Goal: Information Seeking & Learning: Find contact information

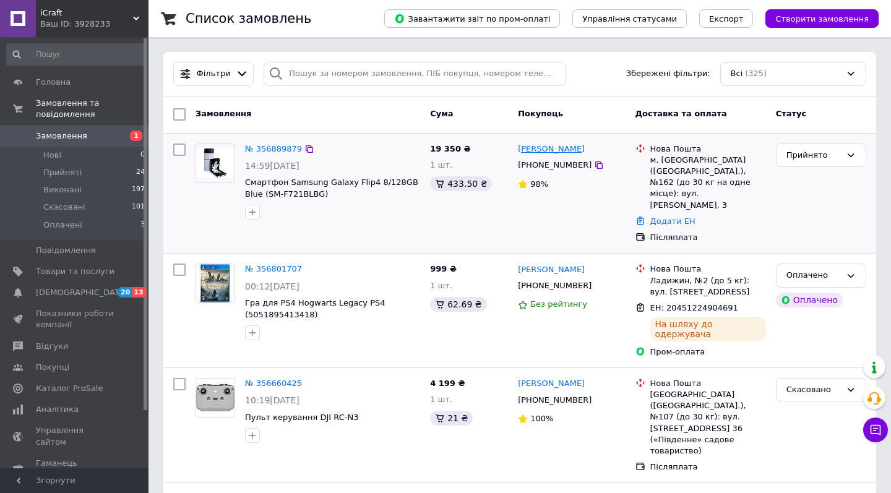
click at [552, 152] on link "[PERSON_NAME]" at bounding box center [551, 150] width 67 height 12
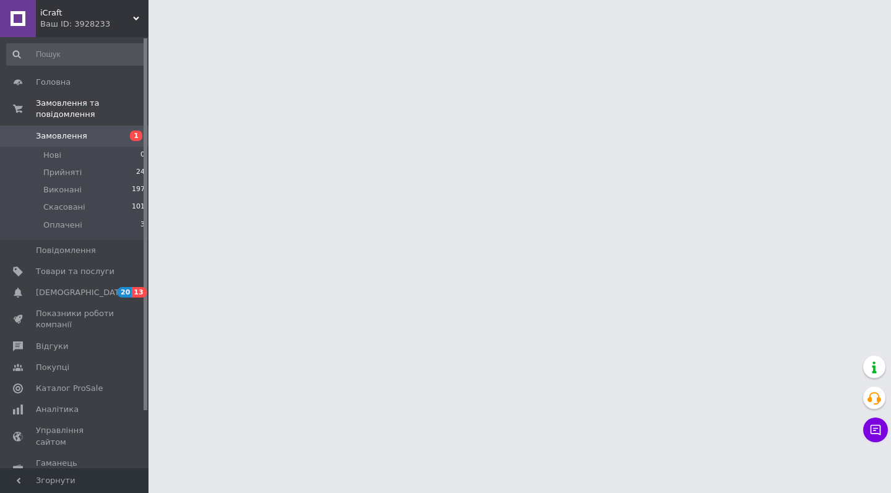
click at [588, 31] on html "iCraft Ваш ID: 3928233 Сайт iCraft Кабінет покупця Перевірити стан системи Стор…" at bounding box center [445, 15] width 891 height 31
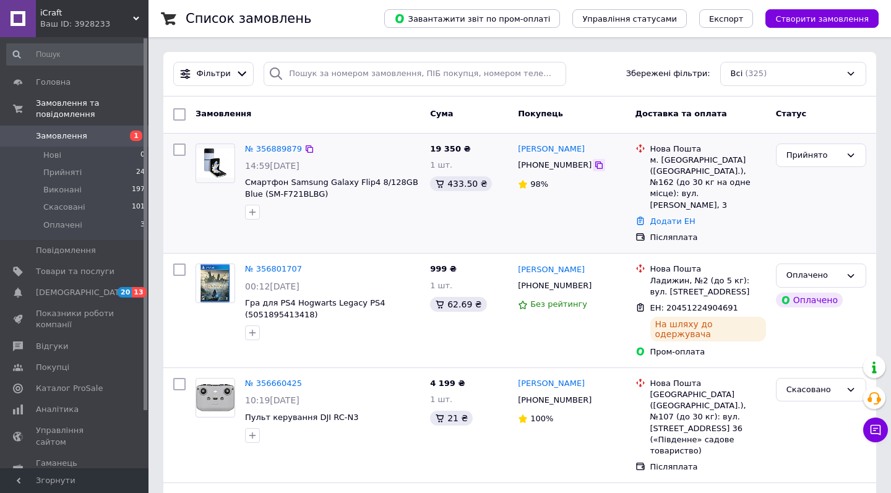
click at [594, 165] on icon at bounding box center [599, 165] width 10 height 10
drag, startPoint x: 611, startPoint y: 151, endPoint x: 566, endPoint y: 155, distance: 45.3
click at [566, 155] on div "[PERSON_NAME]" at bounding box center [572, 149] width 110 height 14
copy link "Недобитко"
drag, startPoint x: 512, startPoint y: 149, endPoint x: 549, endPoint y: 147, distance: 36.5
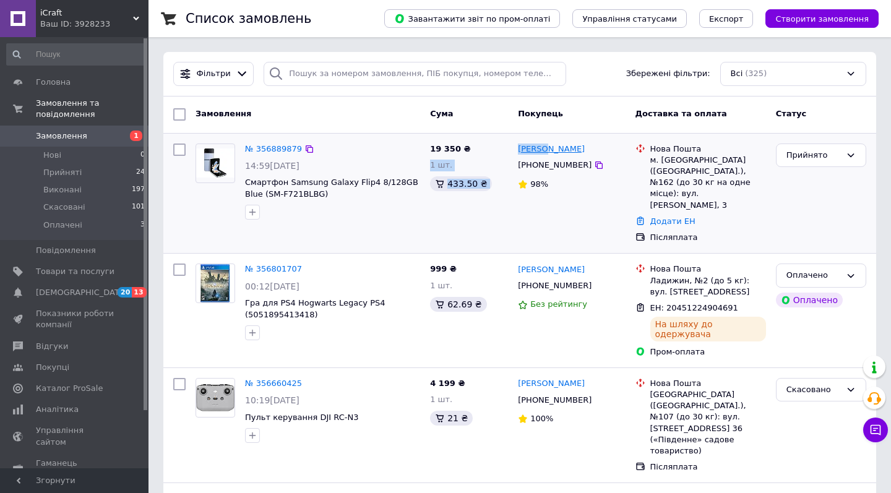
click at [549, 147] on div "№ 356889879 14:59[DATE] Смартфон Samsung Galaxy Flip4 8/128GB Blue (SM-F721BLBG…" at bounding box center [519, 194] width 703 height 110
click at [512, 153] on div "19 350 ₴ 1 шт. 433.50 ₴" at bounding box center [469, 194] width 88 height 110
drag, startPoint x: 515, startPoint y: 152, endPoint x: 560, endPoint y: 153, distance: 45.2
click at [560, 153] on div "[PERSON_NAME] [PHONE_NUMBER] 98%" at bounding box center [571, 194] width 117 height 110
copy link "[PERSON_NAME]"
